Goal: Task Accomplishment & Management: Complete application form

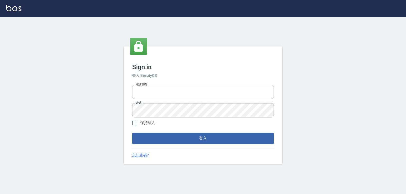
type input "5260381"
click at [181, 133] on form "電話號碼 [PHONE_NUMBER] 電話號碼 密碼 密碼 保持登入 登入" at bounding box center [203, 113] width 142 height 61
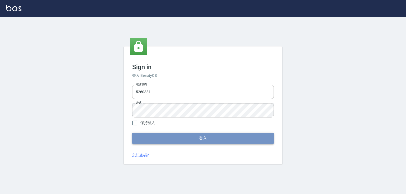
click at [185, 136] on button "登入" at bounding box center [203, 138] width 142 height 11
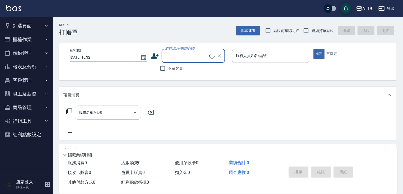
click at [47, 39] on icon "button" at bounding box center [46, 39] width 4 height 4
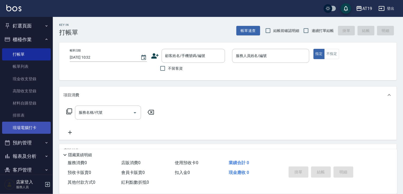
click at [45, 125] on link "現場電腦打卡" at bounding box center [26, 128] width 49 height 12
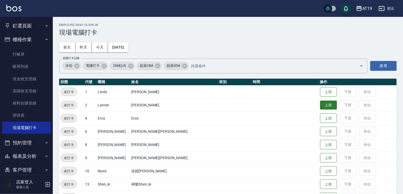
click at [320, 106] on button "上班" at bounding box center [328, 105] width 17 height 9
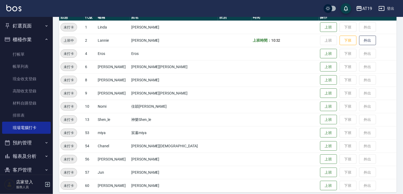
scroll to position [69, 0]
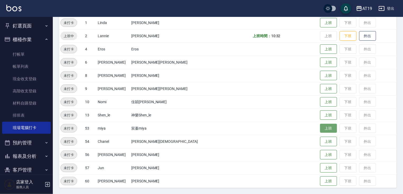
click at [320, 128] on button "上班" at bounding box center [328, 128] width 17 height 9
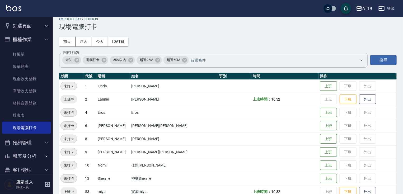
scroll to position [0, 0]
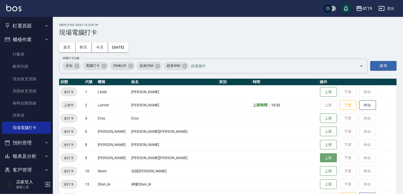
click at [320, 161] on button "上班" at bounding box center [328, 157] width 17 height 9
click at [320, 172] on button "上班" at bounding box center [328, 171] width 17 height 9
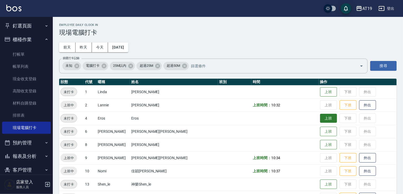
click at [320, 120] on button "上班" at bounding box center [328, 118] width 17 height 9
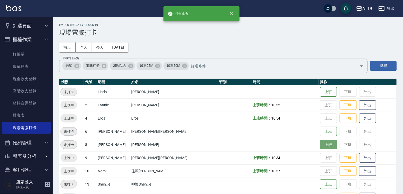
click at [320, 146] on button "上班" at bounding box center [328, 144] width 17 height 9
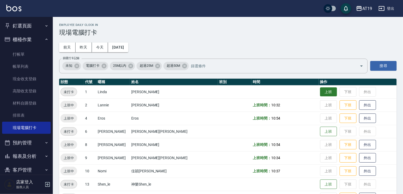
click at [320, 91] on button "上班" at bounding box center [328, 91] width 17 height 9
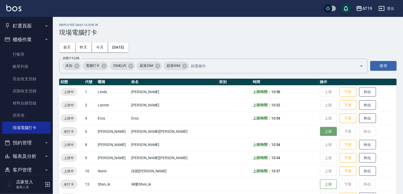
click at [320, 130] on button "上班" at bounding box center [328, 131] width 17 height 9
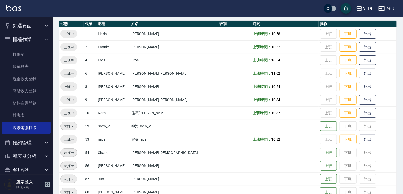
scroll to position [69, 0]
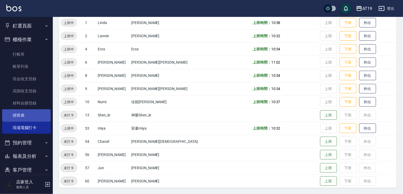
click at [30, 114] on link "排班表" at bounding box center [26, 115] width 49 height 12
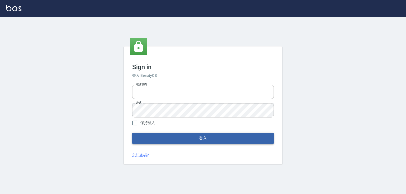
type input "5260381"
click at [171, 136] on button "登入" at bounding box center [203, 138] width 142 height 11
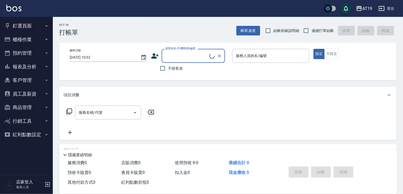
click at [47, 36] on button "櫃檯作業" at bounding box center [26, 40] width 49 height 14
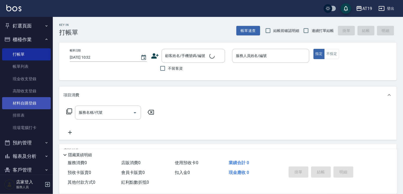
drag, startPoint x: 39, startPoint y: 116, endPoint x: 44, endPoint y: 102, distance: 14.8
click at [39, 116] on link "排班表" at bounding box center [26, 115] width 49 height 12
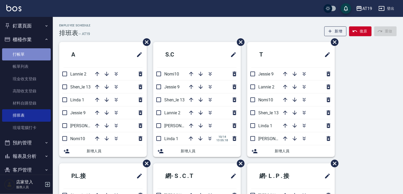
click at [29, 55] on link "打帳單" at bounding box center [26, 54] width 49 height 12
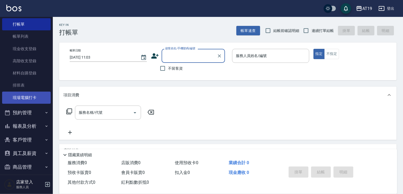
scroll to position [62, 0]
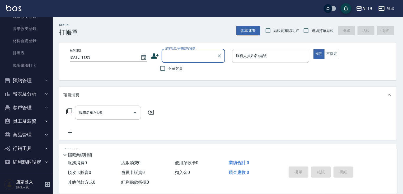
click at [30, 135] on button "商品管理" at bounding box center [26, 135] width 49 height 14
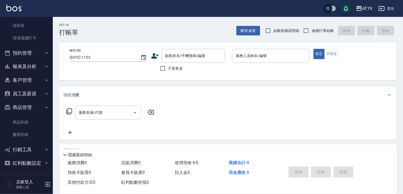
scroll to position [91, 0]
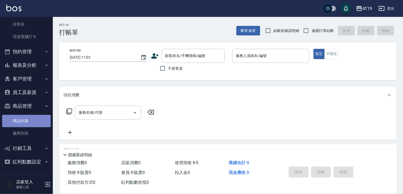
drag, startPoint x: 29, startPoint y: 121, endPoint x: 26, endPoint y: 121, distance: 3.2
click at [29, 121] on link "商品列表" at bounding box center [26, 121] width 49 height 12
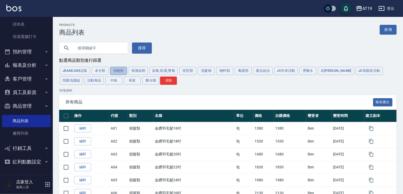
click at [117, 69] on button "假髮類" at bounding box center [118, 71] width 17 height 8
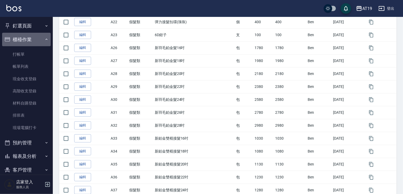
click at [29, 40] on button "櫃檯作業" at bounding box center [26, 40] width 49 height 14
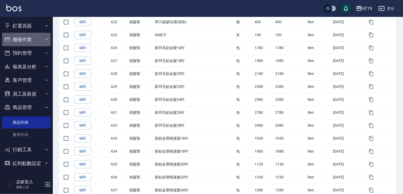
click at [29, 40] on button "櫃檯作業" at bounding box center [26, 40] width 49 height 14
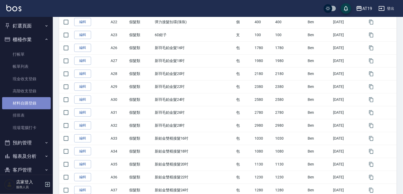
click at [32, 100] on link "材料自購登錄" at bounding box center [26, 103] width 49 height 12
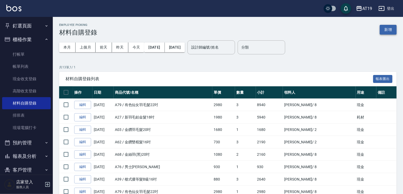
click at [394, 31] on button "新增" at bounding box center [388, 30] width 17 height 10
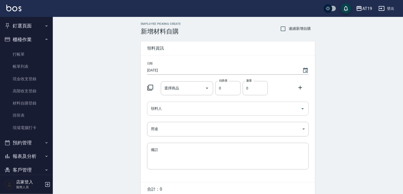
click at [178, 103] on div "領料人" at bounding box center [228, 109] width 162 height 14
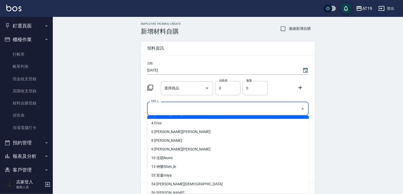
scroll to position [42, 0]
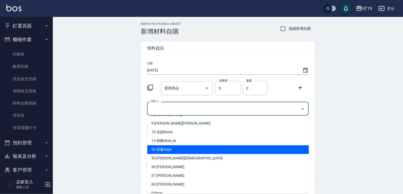
click at [171, 150] on li "53 宸蓁miya" at bounding box center [228, 149] width 162 height 9
type input "宸蓁miya"
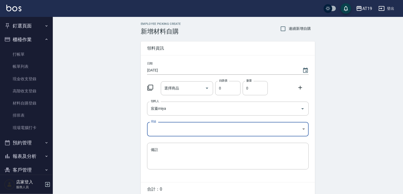
click at [168, 132] on body "AT19 登出 釘選頁面 打帳單 帳單列表 材料自購登錄 排班表 現場電腦打卡 店家日報表 互助日報表 設計師排行榜 設計師日報表 櫃檯作業 打帳單 帳單列表…" at bounding box center [201, 109] width 403 height 218
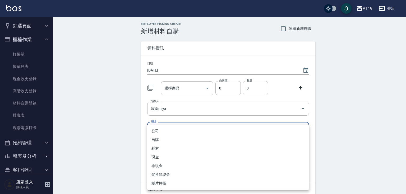
click at [158, 157] on li "現金" at bounding box center [228, 157] width 162 height 9
type input "現金"
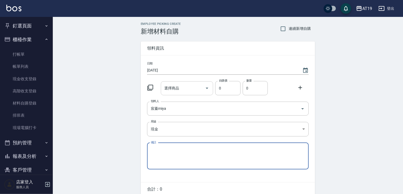
click at [196, 92] on input "選擇商品" at bounding box center [183, 88] width 40 height 9
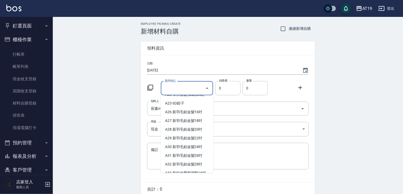
scroll to position [127, 0]
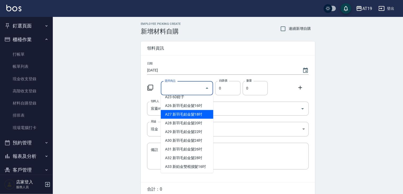
click at [199, 119] on li "A27 新羽毛鉑金髮18吋" at bounding box center [187, 114] width 53 height 9
type input "新羽毛鉑金髮18吋"
type input "1980"
type input "1"
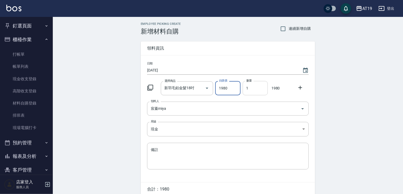
click at [246, 90] on input "1" at bounding box center [255, 88] width 25 height 14
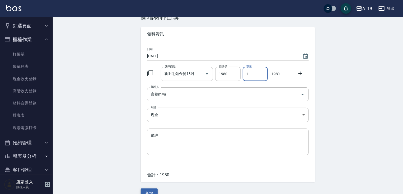
scroll to position [21, 0]
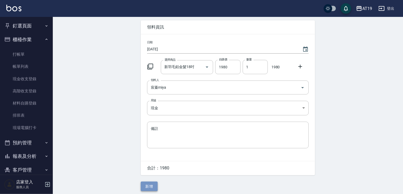
click at [151, 185] on button "新增" at bounding box center [149, 187] width 17 height 10
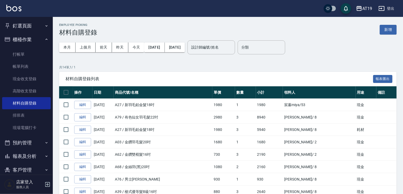
drag, startPoint x: 21, startPoint y: 35, endPoint x: 19, endPoint y: 38, distance: 4.0
click at [20, 36] on button "櫃檯作業" at bounding box center [26, 40] width 49 height 14
